Goal: Information Seeking & Learning: Learn about a topic

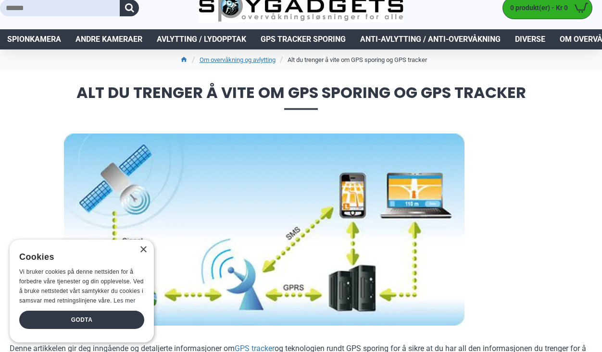
scroll to position [34, 0]
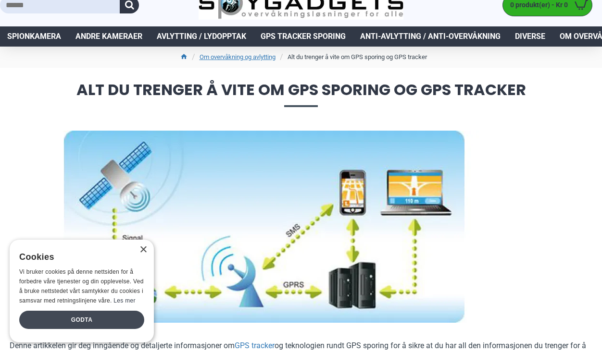
click at [73, 315] on div "Godta" at bounding box center [81, 320] width 125 height 18
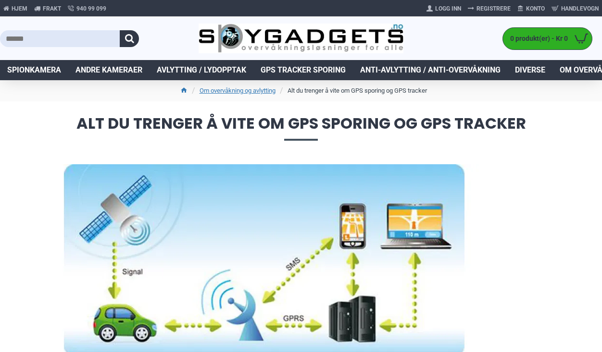
scroll to position [0, 0]
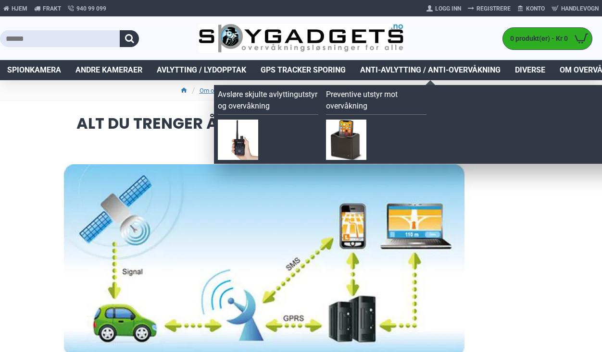
click at [353, 102] on link "Preventive utstyr mot overvåkning" at bounding box center [376, 102] width 100 height 26
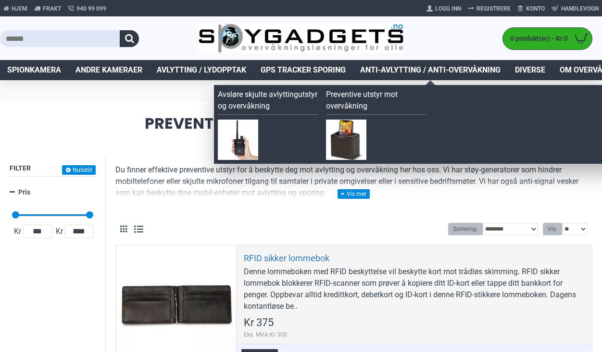
click at [403, 67] on span "Anti-avlytting / Anti-overvåkning" at bounding box center [430, 70] width 140 height 12
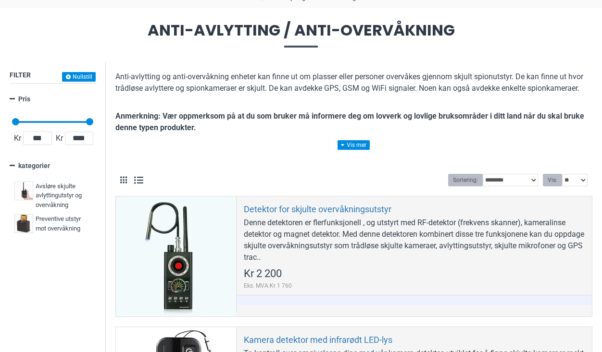
scroll to position [100, 0]
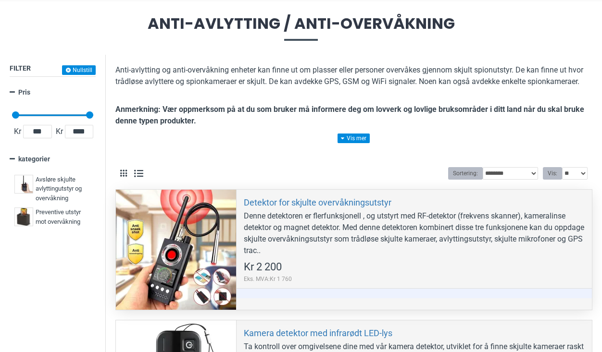
click at [320, 251] on div "Denne detektoren er flerfunksjonell , og utstyrt med RF-detektor (frekvens skan…" at bounding box center [414, 233] width 341 height 46
click at [323, 250] on div "Denne detektoren er flerfunksjonell , og utstyrt med RF-detektor (frekvens skan…" at bounding box center [414, 233] width 341 height 46
click at [186, 261] on div at bounding box center [176, 250] width 120 height 120
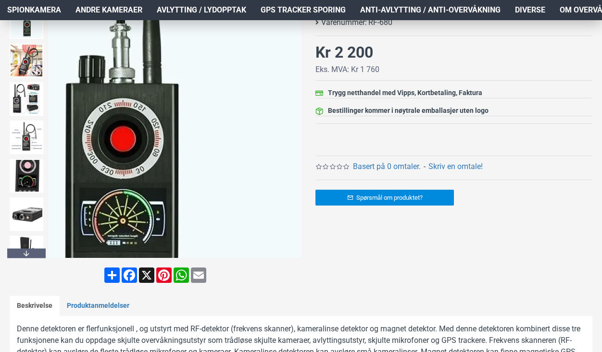
scroll to position [160, 0]
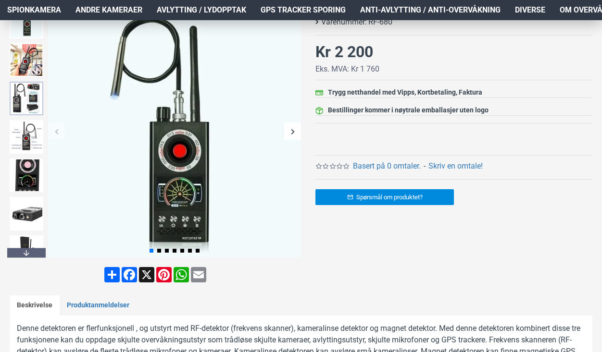
click at [27, 96] on img at bounding box center [27, 99] width 34 height 34
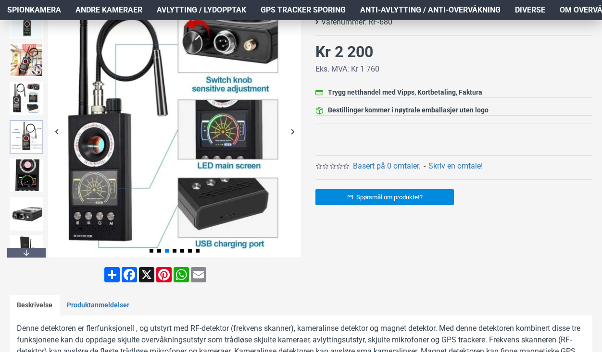
click at [26, 141] on img at bounding box center [27, 137] width 34 height 34
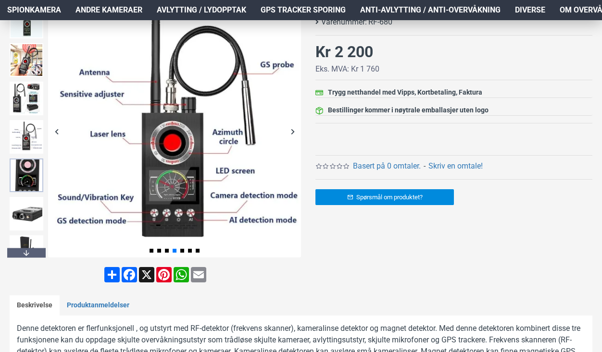
click at [28, 173] on img at bounding box center [27, 176] width 34 height 34
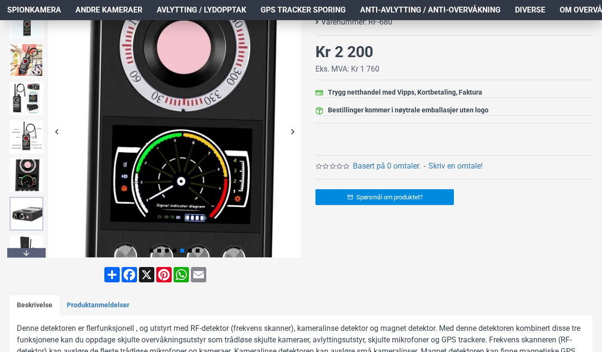
click at [27, 212] on img at bounding box center [27, 214] width 34 height 34
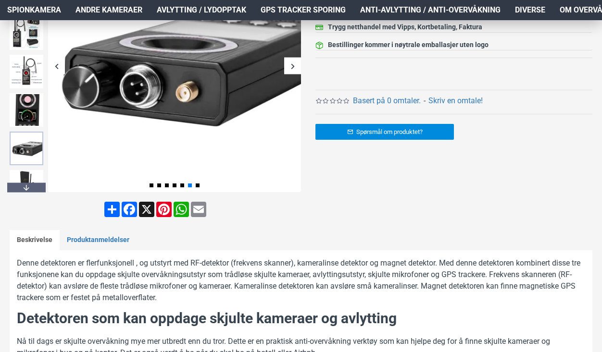
scroll to position [230, 0]
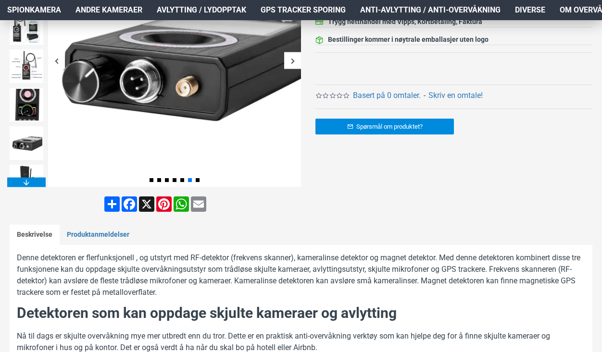
click at [24, 183] on div "Next slide" at bounding box center [26, 182] width 38 height 10
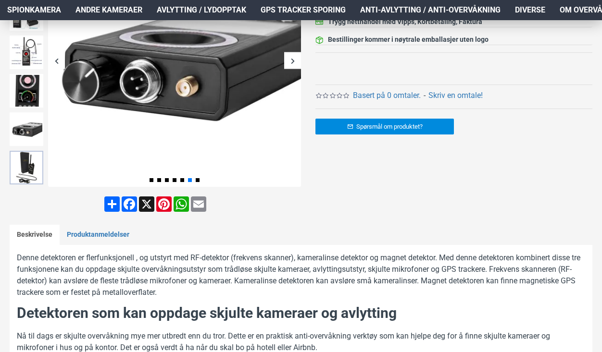
click at [29, 163] on img at bounding box center [27, 168] width 34 height 34
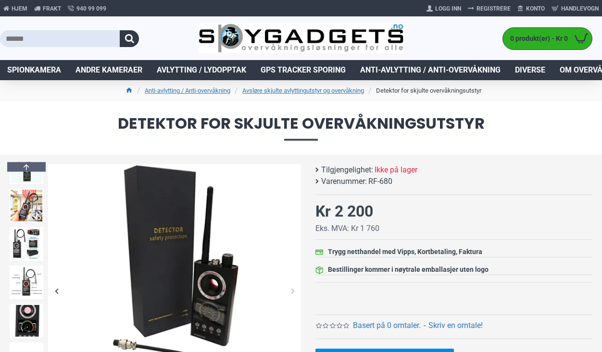
scroll to position [0, 0]
click at [310, 92] on link "Avsløre skjulte avlyttingutstyr og overvåkning" at bounding box center [303, 91] width 122 height 10
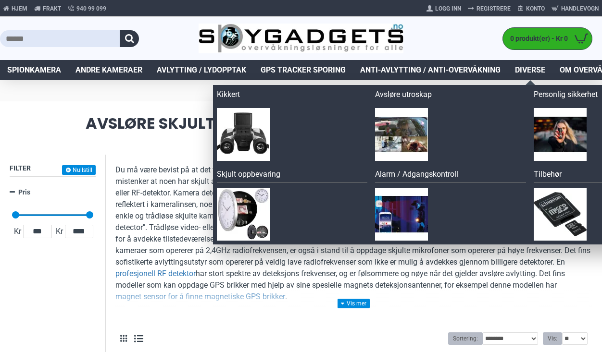
click at [530, 71] on span "Diverse" at bounding box center [530, 70] width 30 height 12
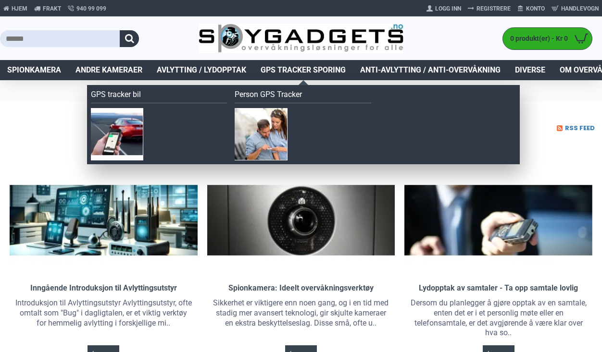
click at [297, 69] on span "GPS Tracker Sporing" at bounding box center [302, 70] width 85 height 12
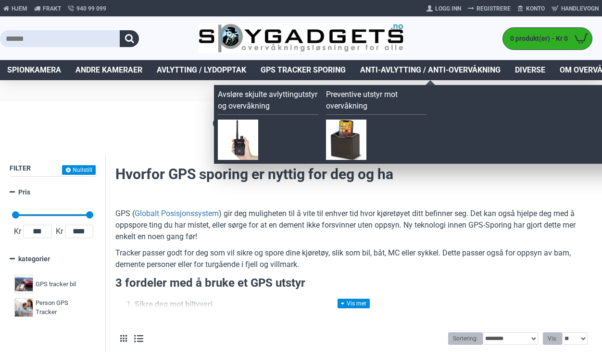
click at [417, 69] on span "Anti-avlytting / Anti-overvåkning" at bounding box center [430, 70] width 140 height 12
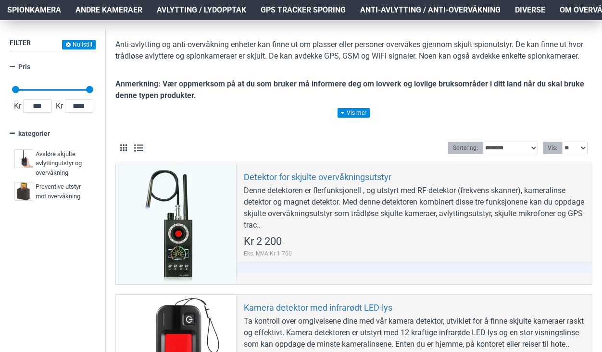
scroll to position [126, 0]
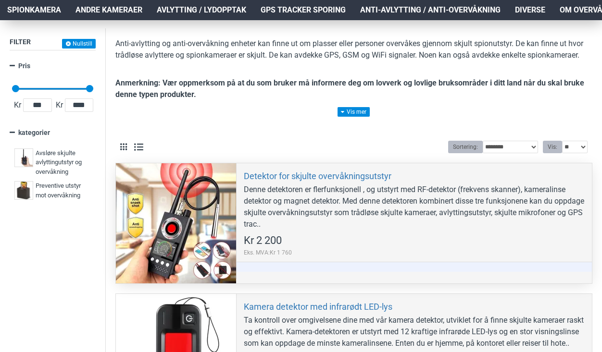
click at [269, 234] on div "Kr 2 200 Eks. MVA:Kr 1 760" at bounding box center [268, 245] width 48 height 25
click at [297, 176] on link "Detektor for skjulte overvåkningsutstyr" at bounding box center [318, 176] width 148 height 11
